Goal: Task Accomplishment & Management: Use online tool/utility

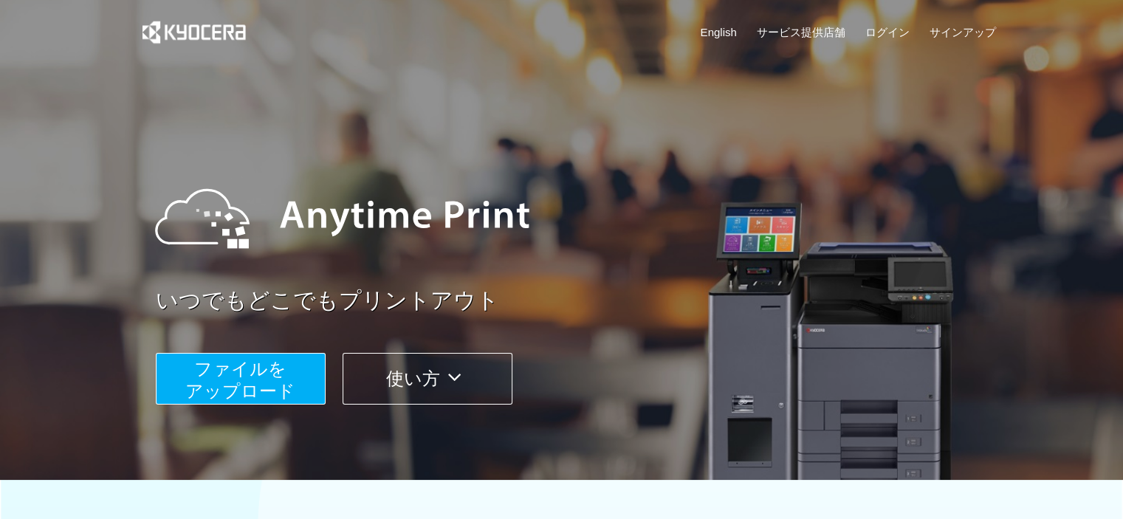
click at [249, 373] on span "ファイルを ​​アップロード" at bounding box center [240, 380] width 110 height 42
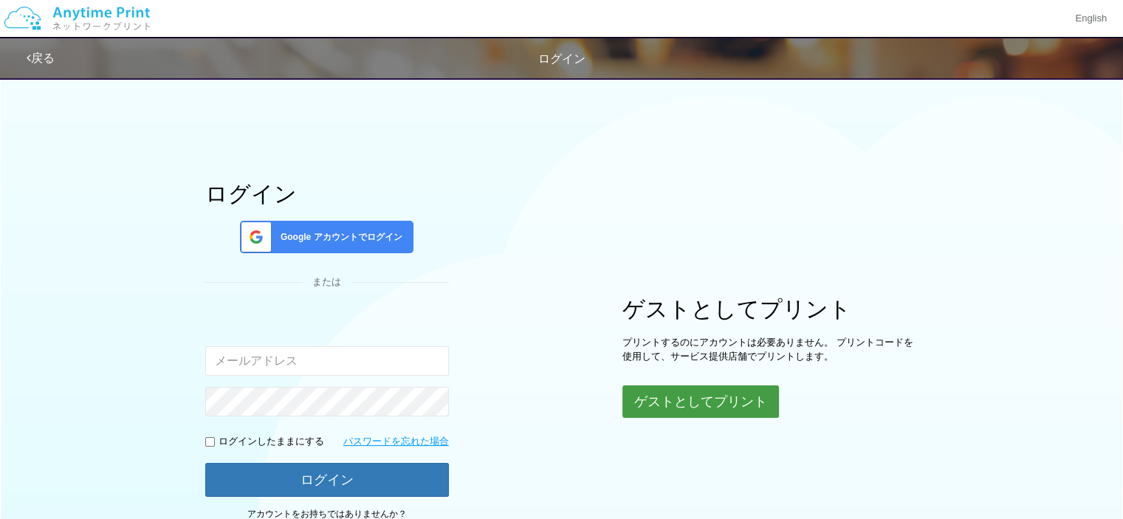
click at [706, 398] on button "ゲストとしてプリント" at bounding box center [700, 401] width 157 height 32
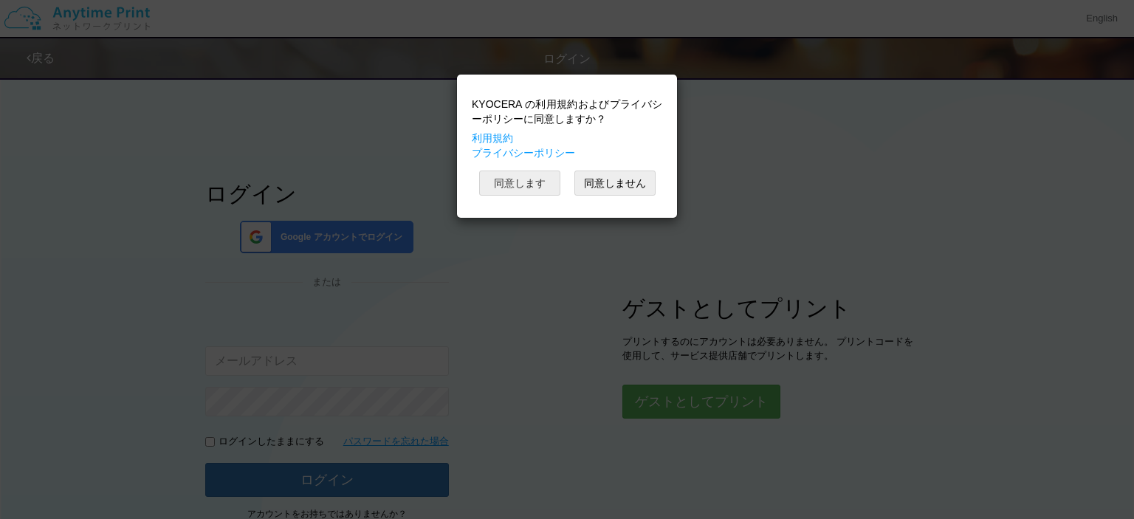
click at [517, 178] on button "同意します" at bounding box center [519, 183] width 81 height 25
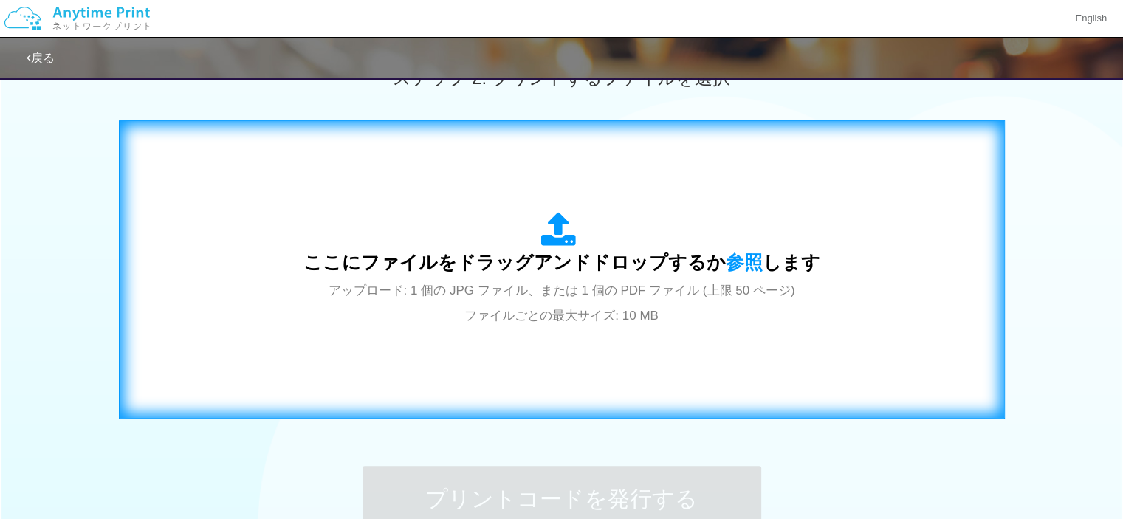
scroll to position [443, 0]
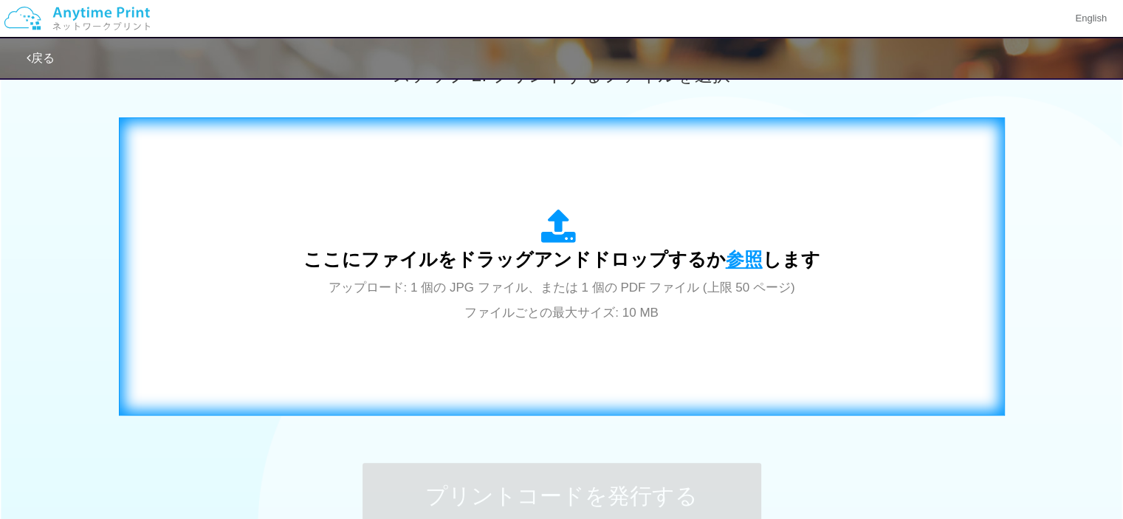
click at [743, 254] on span "参照" at bounding box center [744, 259] width 37 height 21
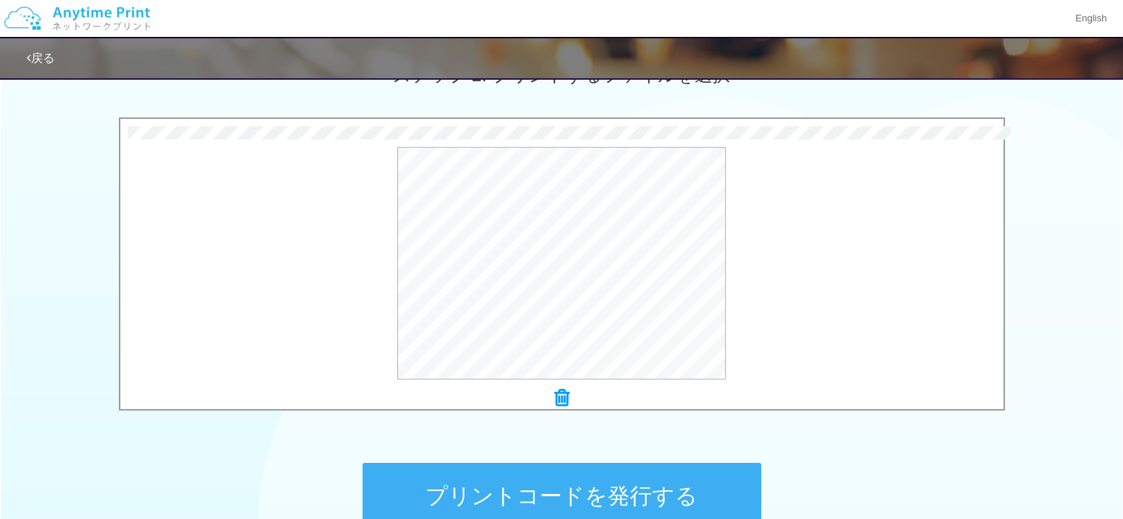
click at [636, 478] on button "プリントコードを発行する" at bounding box center [561, 496] width 399 height 66
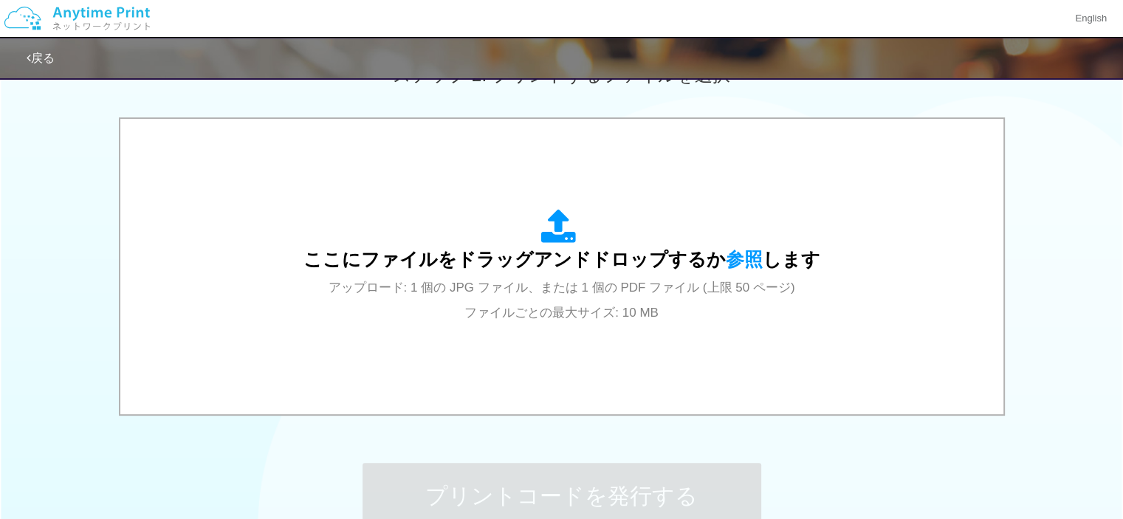
scroll to position [0, 0]
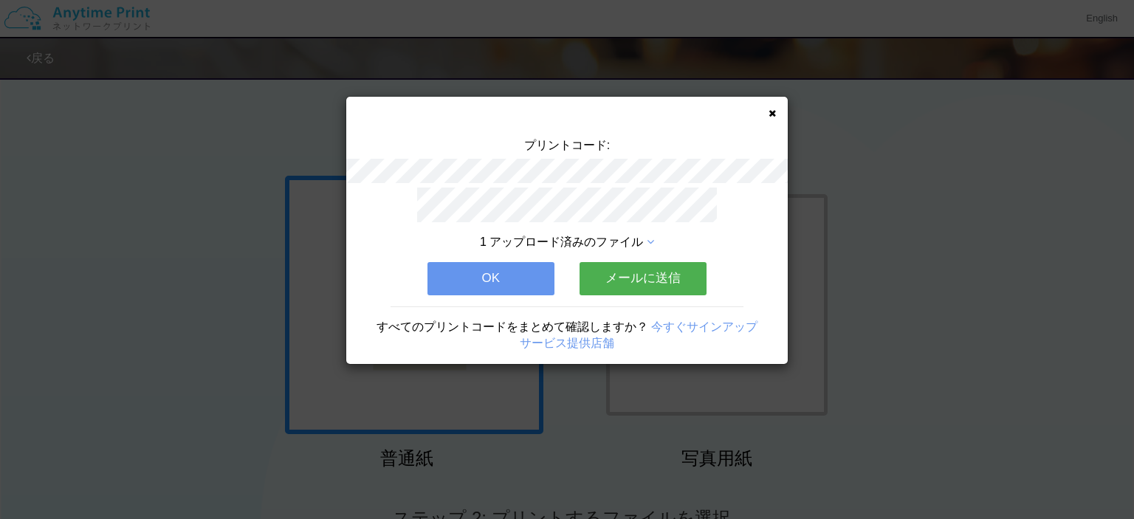
click at [512, 264] on button "OK" at bounding box center [490, 278] width 127 height 32
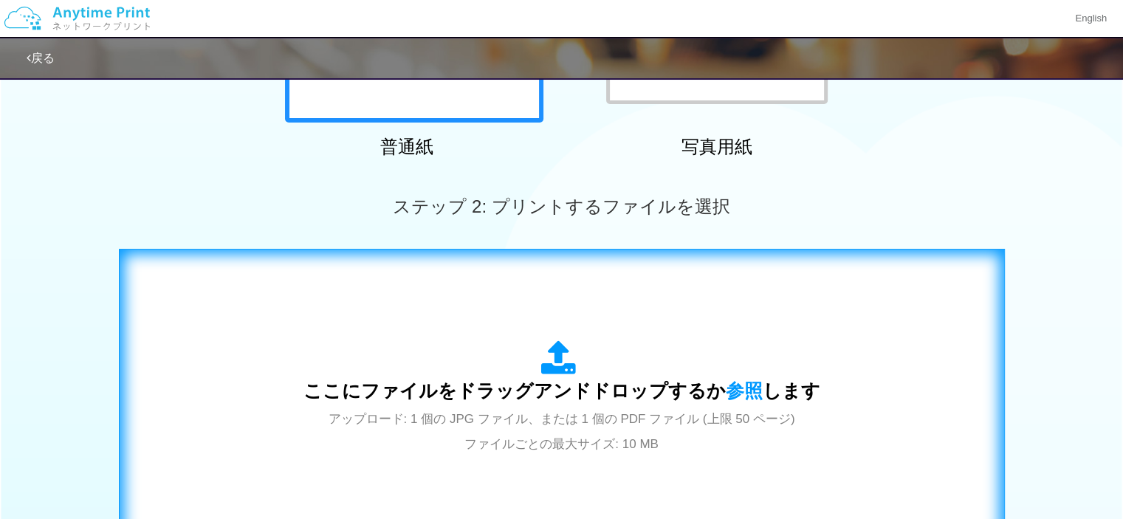
scroll to position [443, 0]
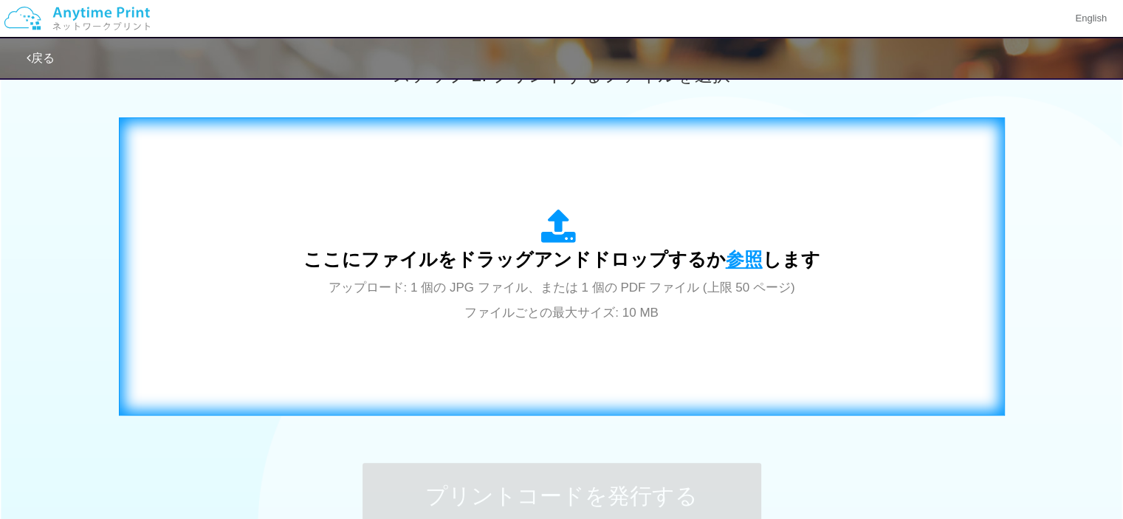
click at [728, 260] on span "参照" at bounding box center [744, 259] width 37 height 21
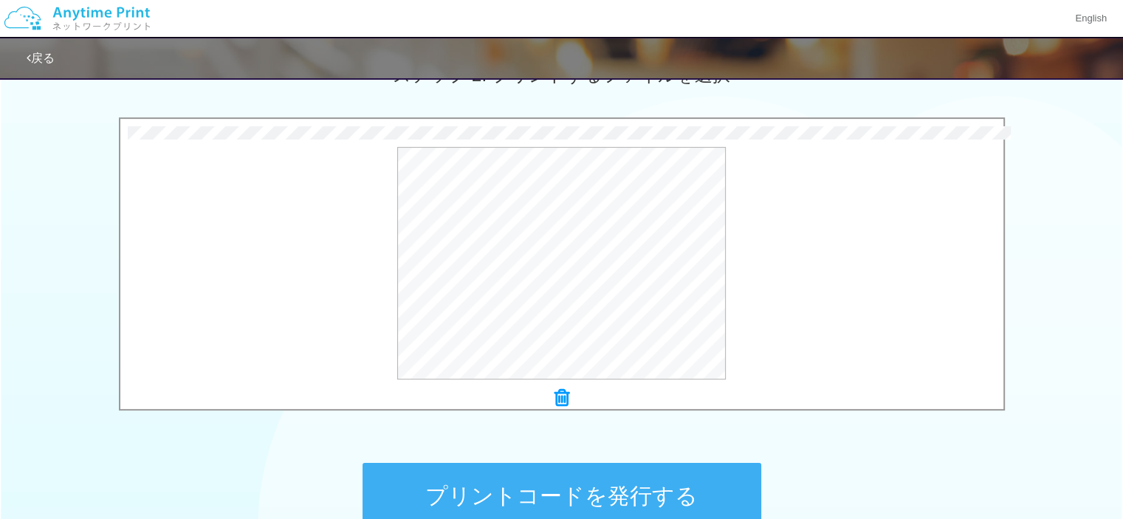
click at [621, 482] on button "プリントコードを発行する" at bounding box center [561, 496] width 399 height 66
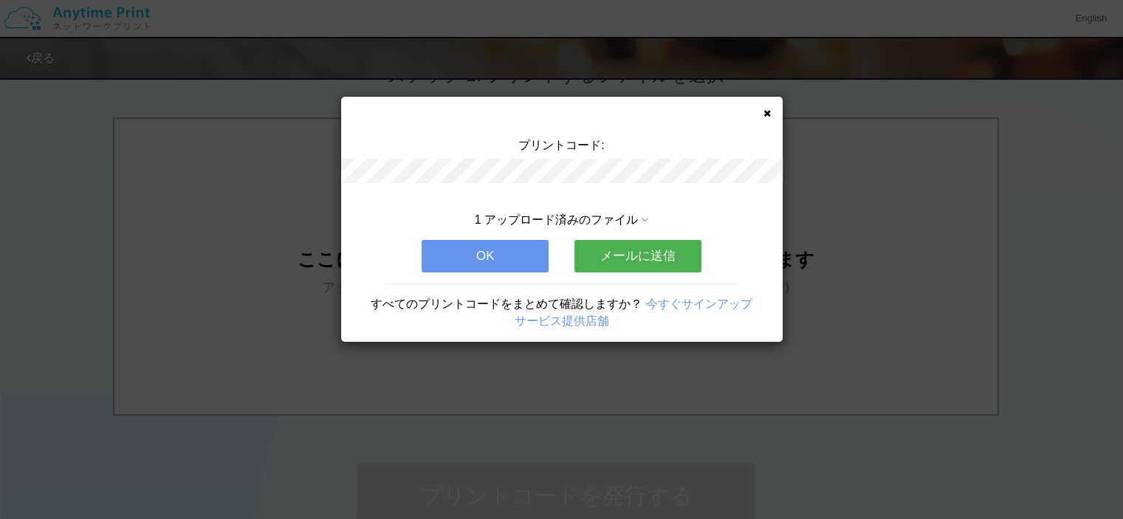
scroll to position [0, 0]
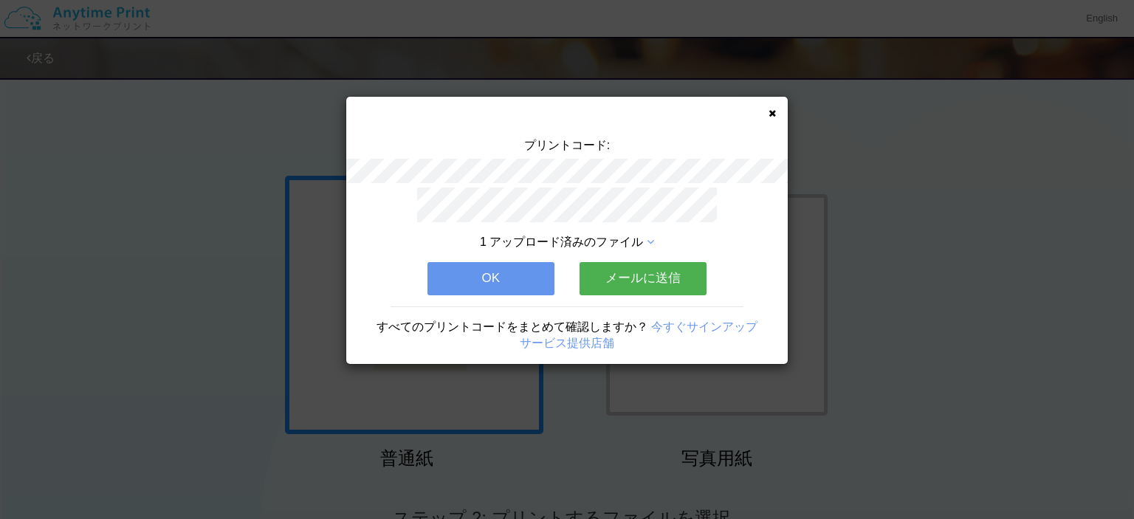
click at [519, 282] on button "OK" at bounding box center [490, 278] width 127 height 32
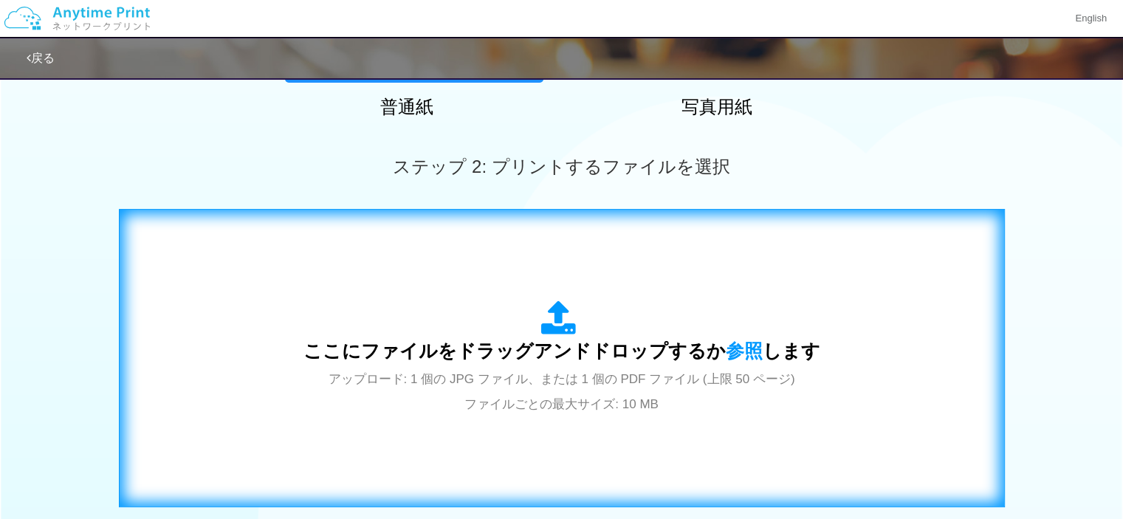
scroll to position [369, 0]
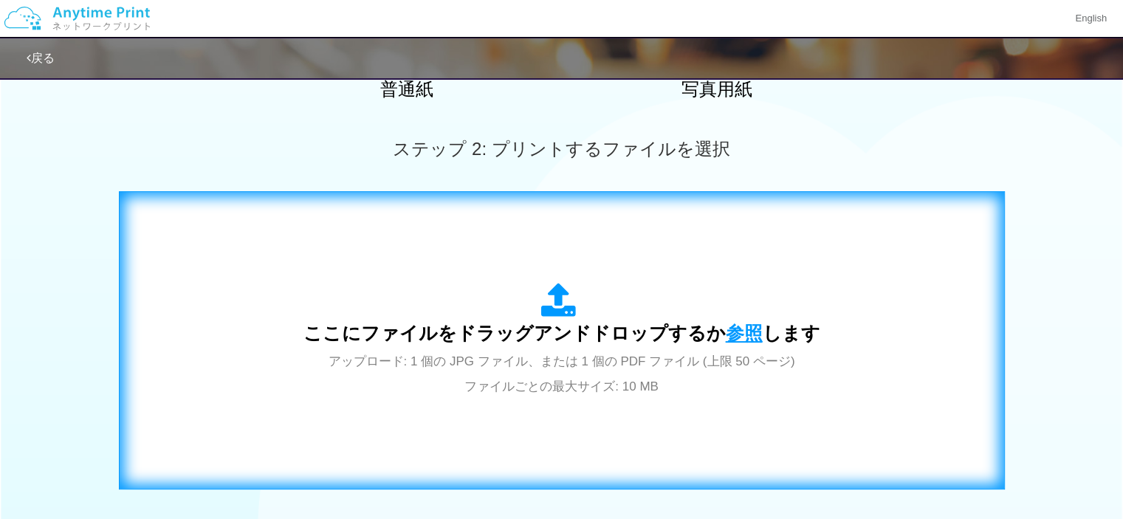
click at [733, 336] on span "参照" at bounding box center [744, 333] width 37 height 21
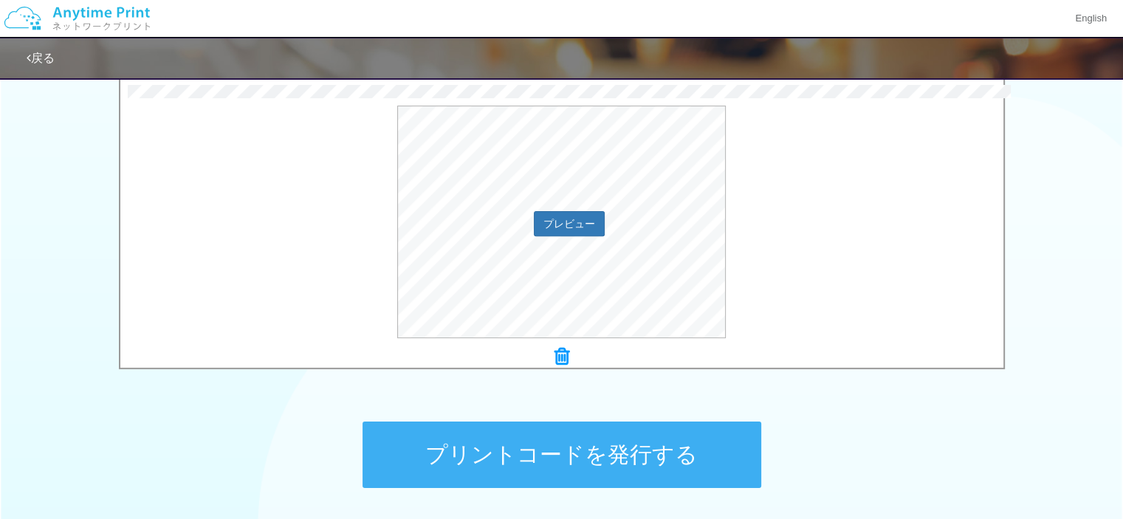
scroll to position [517, 0]
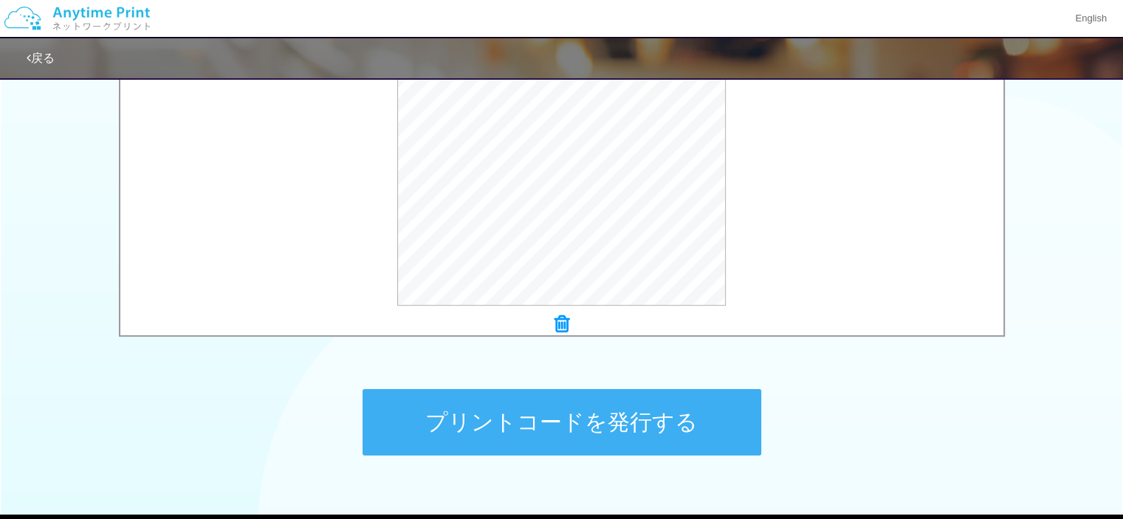
click at [576, 407] on button "プリントコードを発行する" at bounding box center [561, 422] width 399 height 66
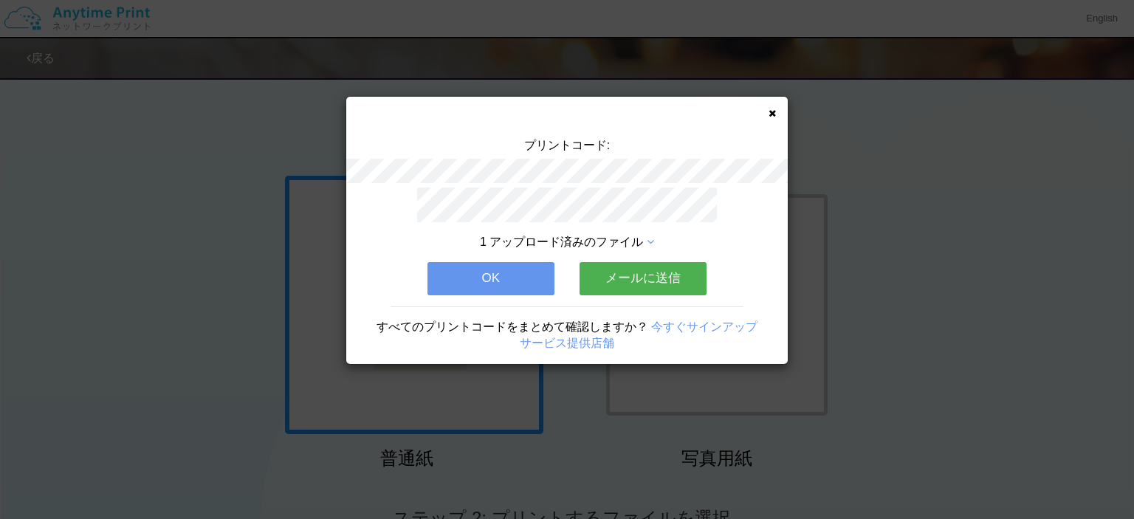
click at [526, 275] on button "OK" at bounding box center [490, 278] width 127 height 32
